Goal: Task Accomplishment & Management: Use online tool/utility

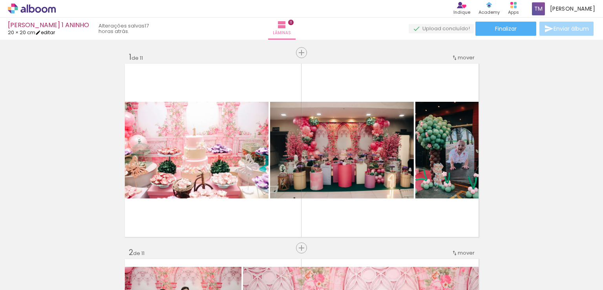
click at [48, 33] on link "editar" at bounding box center [45, 32] width 20 height 7
type input "20"
type input "40,6"
type input "1"
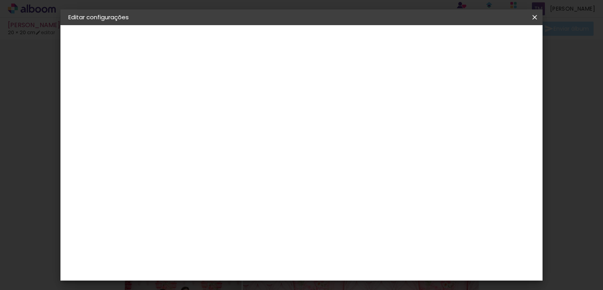
click at [218, 194] on input "20" at bounding box center [209, 197] width 20 height 12
type input "20,3"
type paper-input "20,3"
click at [409, 40] on span "Salvar configurações" at bounding box center [382, 44] width 53 height 11
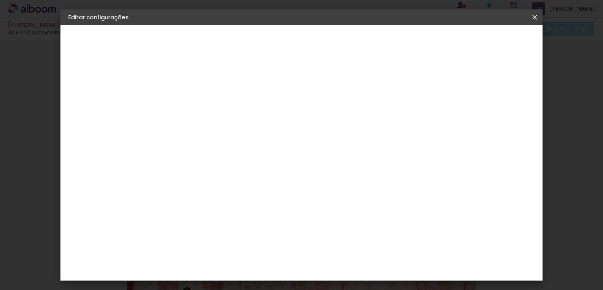
click at [409, 40] on span "Salvar configurações" at bounding box center [382, 44] width 53 height 11
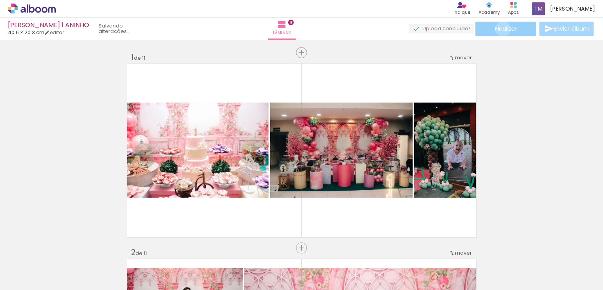
click at [500, 29] on span "Finalizar" at bounding box center [506, 28] width 22 height 5
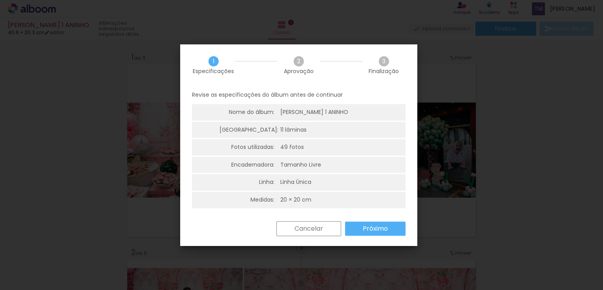
click at [0, 0] on slot "Próximo" at bounding box center [0, 0] width 0 height 0
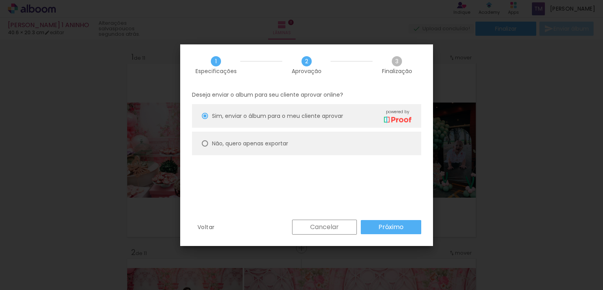
click at [0, 0] on slot "Próximo" at bounding box center [0, 0] width 0 height 0
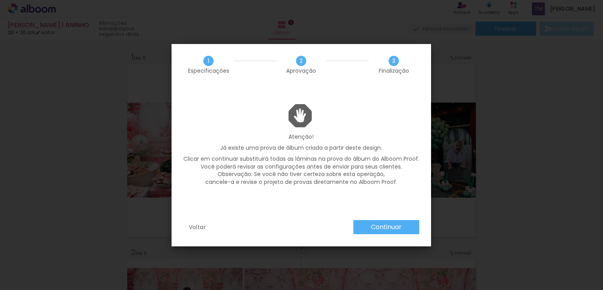
click at [0, 0] on slot "Continuar" at bounding box center [0, 0] width 0 height 0
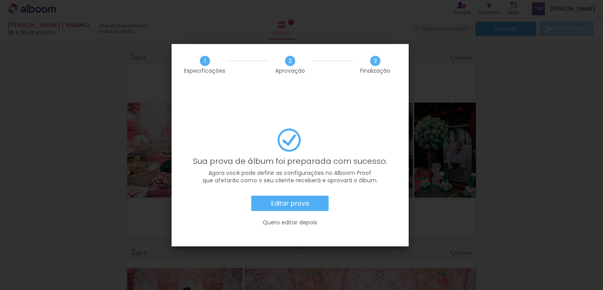
click at [315, 196] on paper-button "Editar prova" at bounding box center [289, 204] width 77 height 16
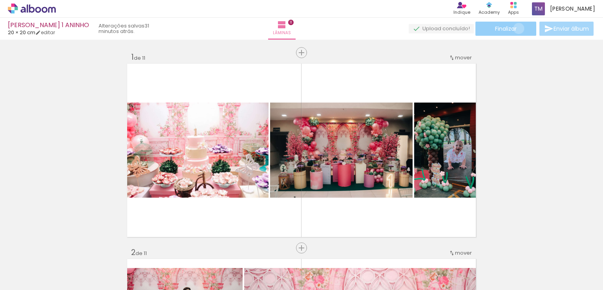
click at [516, 28] on paper-button "Finalizar" at bounding box center [506, 29] width 61 height 14
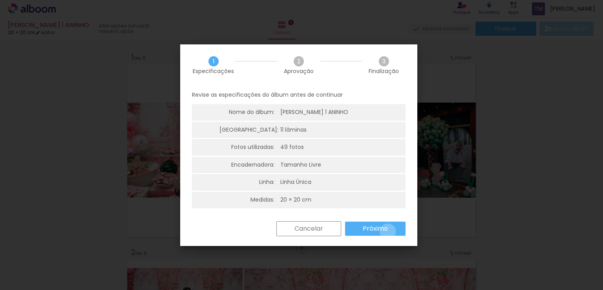
click at [388, 231] on paper-button "Próximo" at bounding box center [375, 229] width 60 height 14
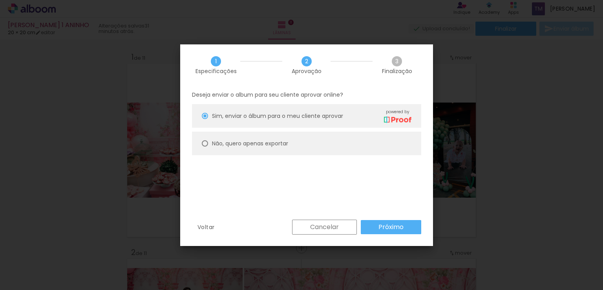
click at [0, 0] on slot "Não, quero apenas exportar" at bounding box center [0, 0] width 0 height 0
type paper-radio-button "on"
click at [0, 0] on slot "Próximo" at bounding box center [0, 0] width 0 height 0
type input "Alta, 300 DPI"
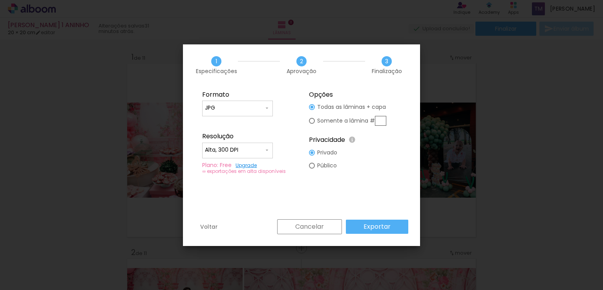
click at [0, 0] on slot "Exportar" at bounding box center [0, 0] width 0 height 0
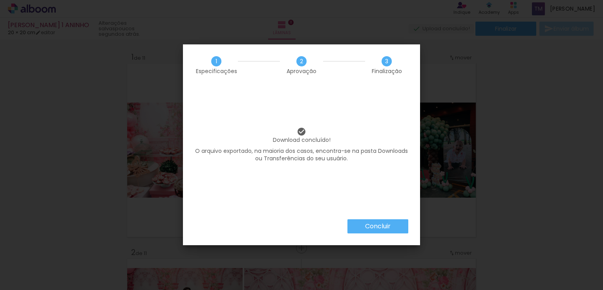
click at [0, 0] on slot "Concluir" at bounding box center [0, 0] width 0 height 0
